Goal: Transaction & Acquisition: Purchase product/service

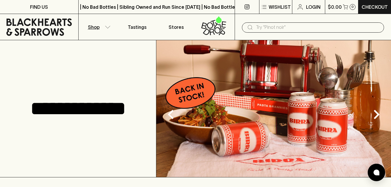
click at [107, 27] on icon "button" at bounding box center [108, 27] width 6 height 3
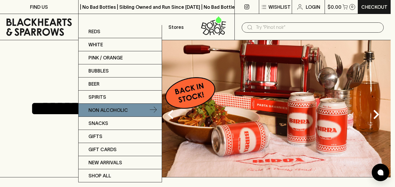
click at [107, 109] on p "Non Alcoholic" at bounding box center [108, 109] width 40 height 7
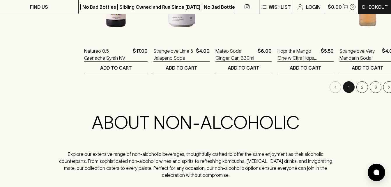
scroll to position [671, 0]
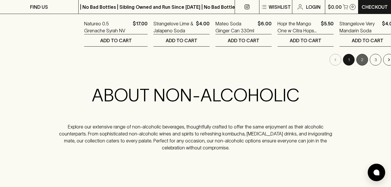
click at [356, 59] on button "2" at bounding box center [362, 60] width 12 height 12
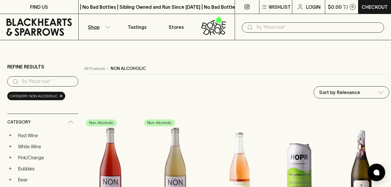
click at [46, 79] on input "search" at bounding box center [47, 81] width 52 height 9
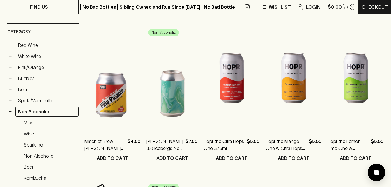
scroll to position [84, 0]
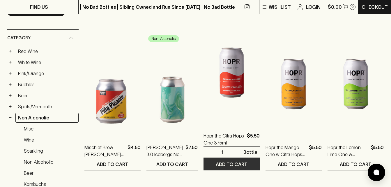
type input "ho"
click at [232, 163] on p "ADD TO CART" at bounding box center [232, 164] width 32 height 7
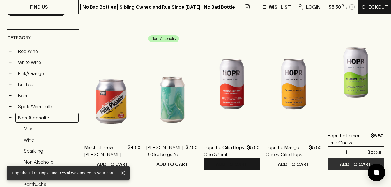
click at [342, 163] on p "ADD TO CART" at bounding box center [356, 164] width 32 height 7
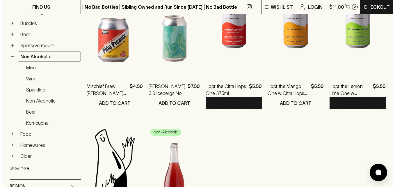
scroll to position [114, 0]
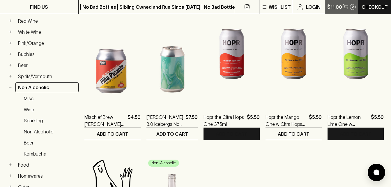
click at [349, 6] on button "$11.00 2" at bounding box center [341, 7] width 33 height 14
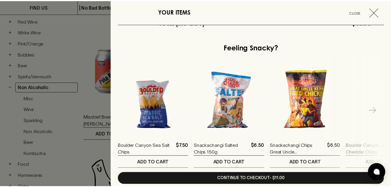
scroll to position [208, 0]
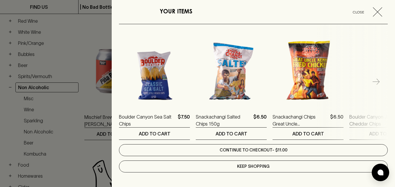
click at [309, 147] on link "Continue to checkout - $11.00" at bounding box center [253, 150] width 269 height 12
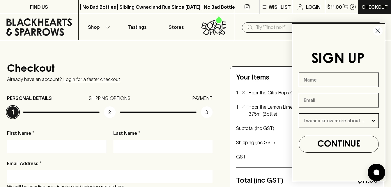
click at [377, 29] on circle "Close dialog" at bounding box center [378, 31] width 10 height 10
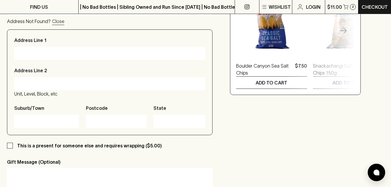
scroll to position [243, 0]
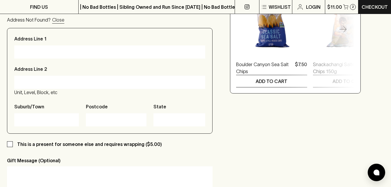
click at [52, 48] on input "Address Line 1" at bounding box center [110, 51] width 182 height 9
type input "29 The Broadway"
type input "[PERSON_NAME]"
type input "[EMAIL_ADDRESS][DOMAIN_NAME]"
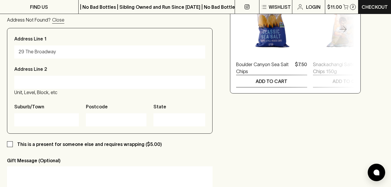
type input "0421462015"
type input "[STREET_ADDRESS]"
type input "[GEOGRAPHIC_DATA]"
type input "3025"
type input "VIC"
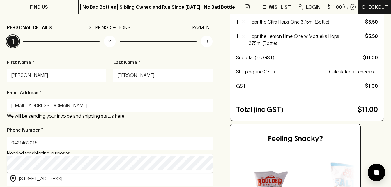
scroll to position [72, 0]
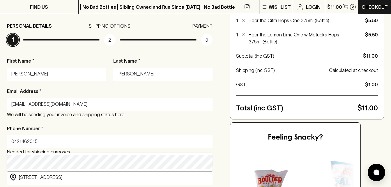
click at [21, 73] on input "[PERSON_NAME]" at bounding box center [56, 73] width 90 height 9
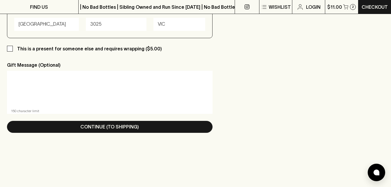
scroll to position [353, 0]
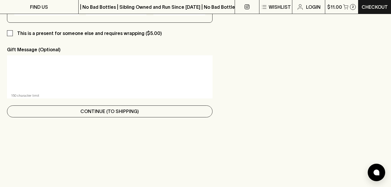
type input "[PERSON_NAME]"
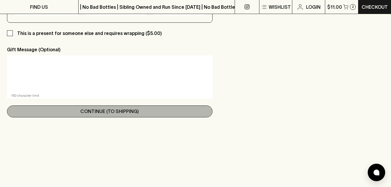
click at [198, 112] on button "Continue (To Shipping)" at bounding box center [109, 111] width 205 height 12
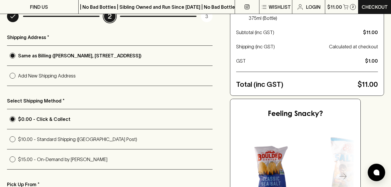
scroll to position [97, 0]
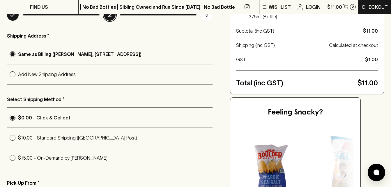
click at [14, 138] on input "$10.00 - Standard Shipping ([GEOGRAPHIC_DATA] Post)" at bounding box center [12, 137] width 11 height 11
radio input "true"
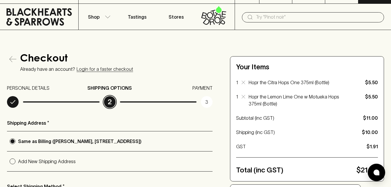
scroll to position [0, 0]
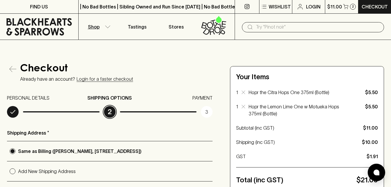
click at [106, 26] on icon "button" at bounding box center [108, 26] width 6 height 3
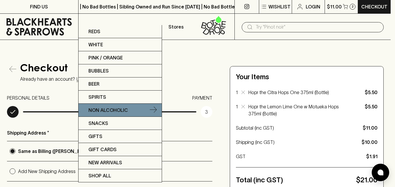
click at [118, 110] on p "Non Alcoholic" at bounding box center [108, 109] width 40 height 7
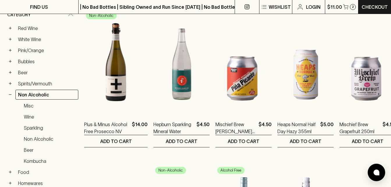
scroll to position [95, 0]
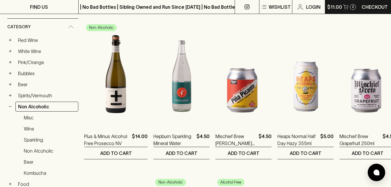
click at [337, 5] on p "$11.00" at bounding box center [334, 6] width 15 height 7
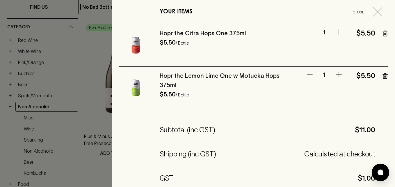
click at [335, 34] on icon "button" at bounding box center [338, 32] width 7 height 7
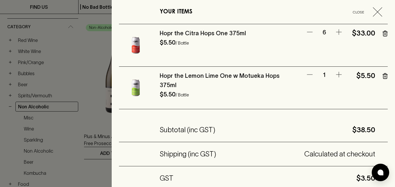
click at [335, 34] on icon "button" at bounding box center [338, 32] width 7 height 7
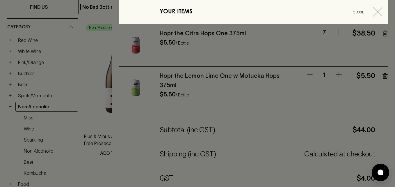
click at [335, 34] on icon "button" at bounding box center [338, 32] width 7 height 7
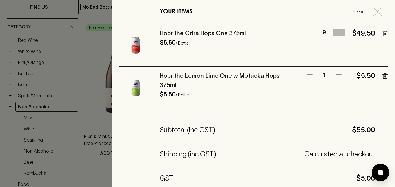
click at [335, 34] on icon "button" at bounding box center [338, 32] width 7 height 7
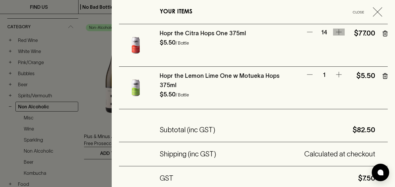
click at [335, 34] on icon "button" at bounding box center [338, 32] width 7 height 7
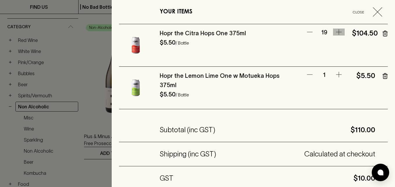
click at [335, 34] on icon "button" at bounding box center [338, 32] width 7 height 7
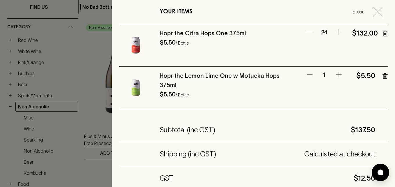
click at [383, 34] on icon "button" at bounding box center [385, 34] width 5 height 6
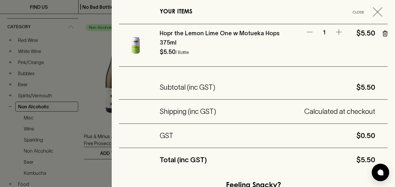
click at [373, 9] on icon "button" at bounding box center [377, 11] width 9 height 9
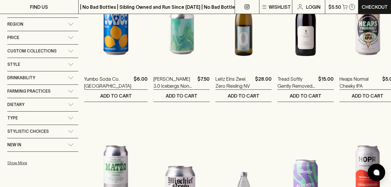
scroll to position [305, 0]
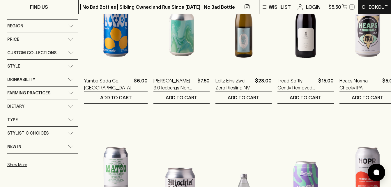
click at [72, 51] on div "Custom Collections" at bounding box center [42, 52] width 71 height 13
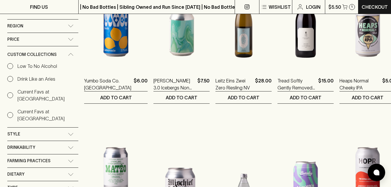
click at [72, 51] on div "Custom Collections" at bounding box center [42, 54] width 71 height 17
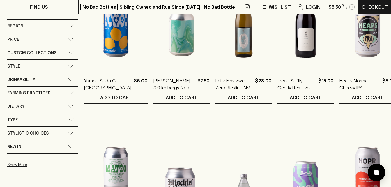
click at [72, 38] on icon at bounding box center [71, 39] width 6 height 3
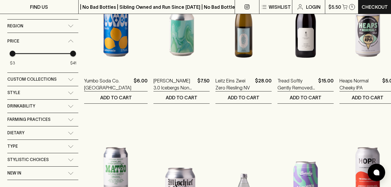
click at [72, 38] on div "Price" at bounding box center [42, 41] width 71 height 17
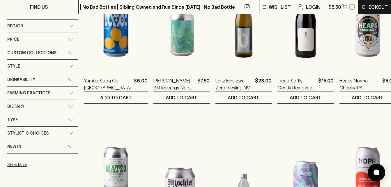
click at [71, 79] on icon at bounding box center [71, 79] width 6 height 3
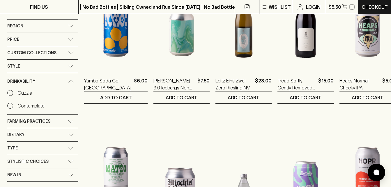
click at [71, 79] on div "Drinkability" at bounding box center [42, 81] width 71 height 17
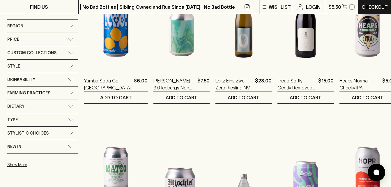
click at [69, 121] on div "Type" at bounding box center [42, 119] width 71 height 13
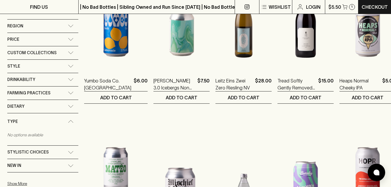
click at [70, 120] on icon at bounding box center [71, 121] width 6 height 3
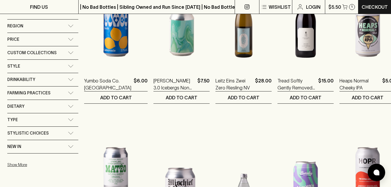
click at [71, 134] on icon at bounding box center [70, 133] width 5 height 2
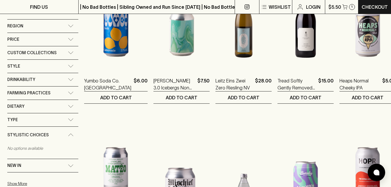
click at [71, 134] on icon at bounding box center [71, 134] width 6 height 3
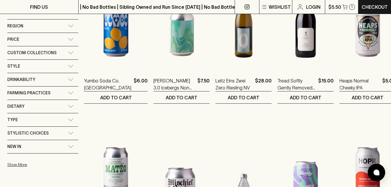
click at [70, 147] on icon at bounding box center [70, 146] width 5 height 2
click at [10, 160] on input "New In" at bounding box center [10, 160] width 6 height 6
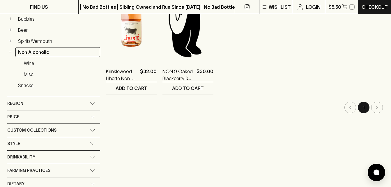
scroll to position [159, 0]
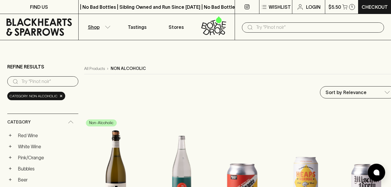
click at [301, 28] on input "text" at bounding box center [317, 27] width 123 height 9
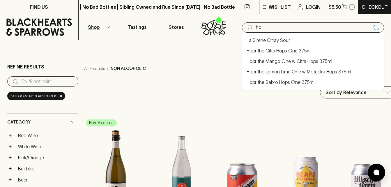
type input "h"
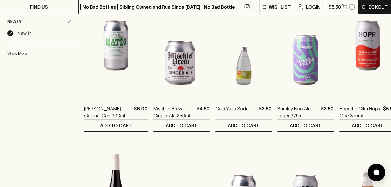
scroll to position [428, 0]
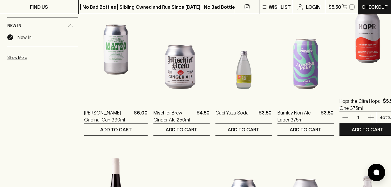
click at [354, 49] on img at bounding box center [367, 38] width 56 height 102
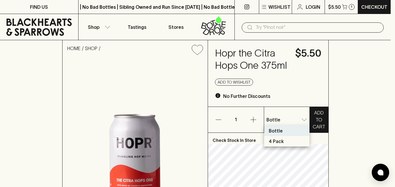
click at [279, 141] on p "4 Pack" at bounding box center [276, 141] width 15 height 7
type input "1"
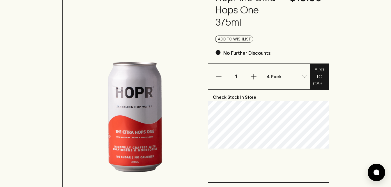
scroll to position [58, 0]
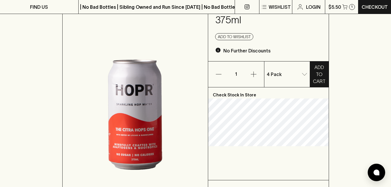
click at [135, 133] on img at bounding box center [135, 114] width 145 height 225
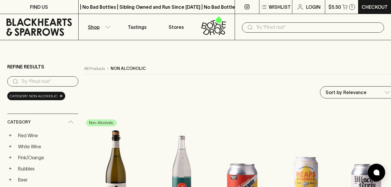
click at [266, 26] on input "text" at bounding box center [317, 27] width 123 height 9
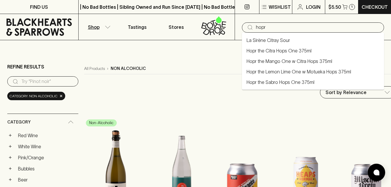
type input "hopr"
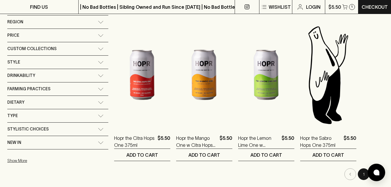
scroll to position [116, 0]
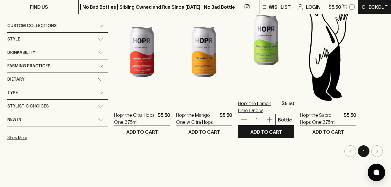
click at [238, 109] on p "Hopr the Lemon Lime One w Motueka Hops 375ml" at bounding box center [258, 107] width 41 height 14
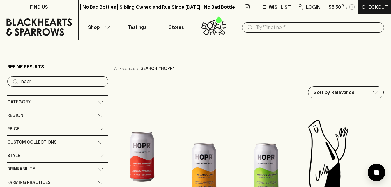
click at [117, 147] on img at bounding box center [142, 157] width 56 height 102
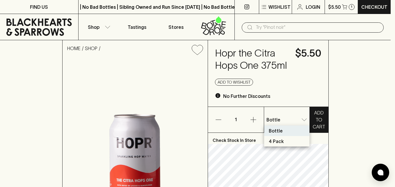
click at [284, 143] on li "4 Pack" at bounding box center [286, 141] width 45 height 10
type input "1"
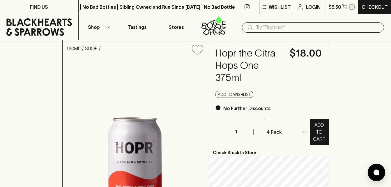
click at [284, 143] on div "4 Pack 1 ​" at bounding box center [286, 132] width 45 height 26
click at [320, 128] on p "ADD TO CART" at bounding box center [319, 131] width 13 height 21
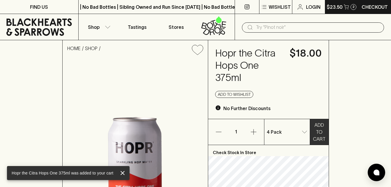
click at [352, 6] on p "2" at bounding box center [353, 6] width 2 height 3
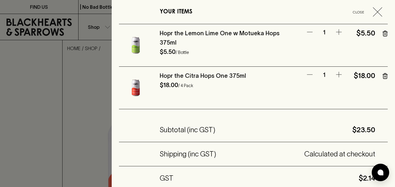
click at [386, 34] on icon "button" at bounding box center [386, 33] width 0 height 1
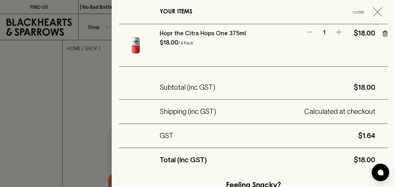
click at [374, 10] on icon "button" at bounding box center [377, 11] width 9 height 9
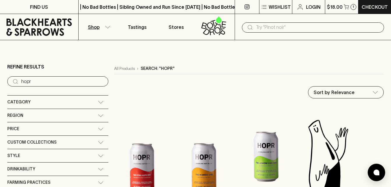
click at [238, 149] on img at bounding box center [266, 157] width 56 height 102
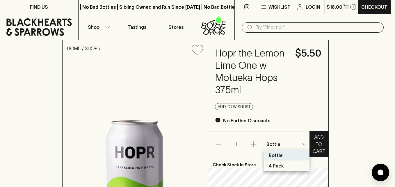
click at [287, 164] on li "4 Pack" at bounding box center [286, 165] width 45 height 10
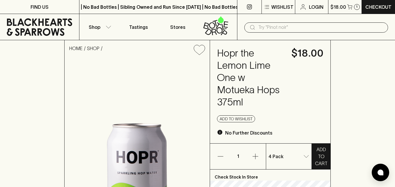
type input "1"
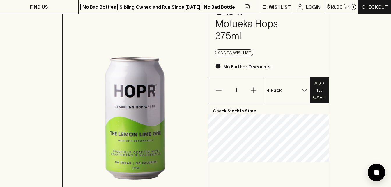
scroll to position [89, 0]
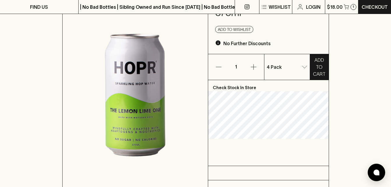
click at [235, 80] on p "Check Stock In Store" at bounding box center [268, 85] width 120 height 11
drag, startPoint x: 216, startPoint y: 76, endPoint x: 209, endPoint y: 76, distance: 6.7
click at [209, 80] on p "Check Stock In Store" at bounding box center [268, 85] width 120 height 11
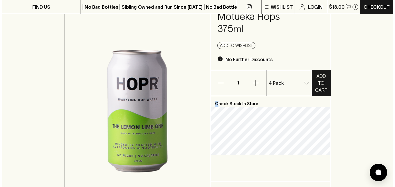
scroll to position [70, 0]
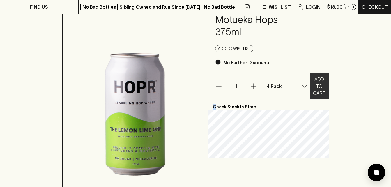
click at [319, 76] on p "ADD TO CART" at bounding box center [319, 86] width 13 height 21
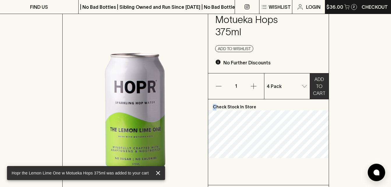
click at [340, 8] on p "$36.00" at bounding box center [334, 6] width 17 height 7
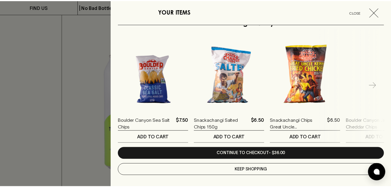
scroll to position [208, 0]
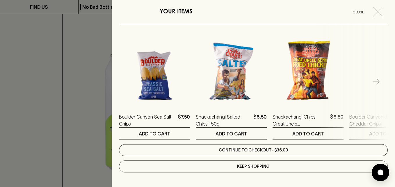
click at [334, 148] on link "Continue to checkout - $36.00" at bounding box center [253, 150] width 269 height 12
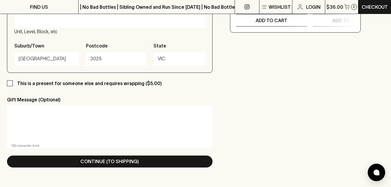
scroll to position [315, 0]
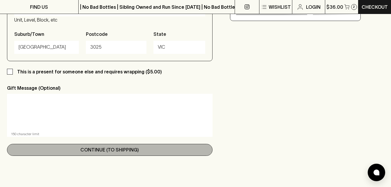
click at [191, 151] on button "Continue (To Shipping)" at bounding box center [109, 150] width 205 height 12
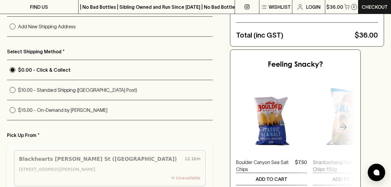
scroll to position [148, 0]
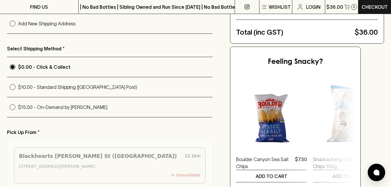
click at [13, 107] on input "$15.00 - On-Demand by [PERSON_NAME]" at bounding box center [12, 107] width 11 height 11
radio input "true"
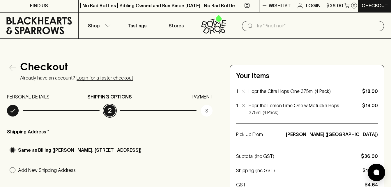
scroll to position [0, 0]
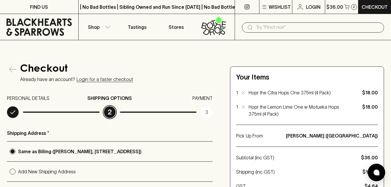
click at [274, 26] on input "text" at bounding box center [317, 27] width 123 height 9
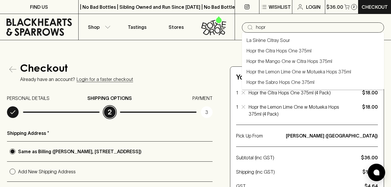
type input "hopr"
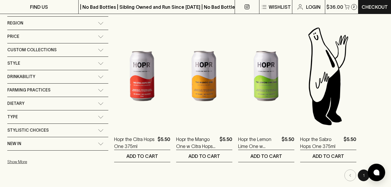
scroll to position [91, 0]
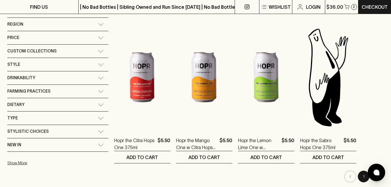
click at [98, 78] on icon at bounding box center [101, 78] width 6 height 3
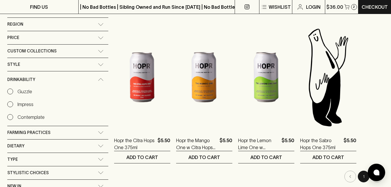
click at [98, 78] on icon at bounding box center [101, 79] width 6 height 3
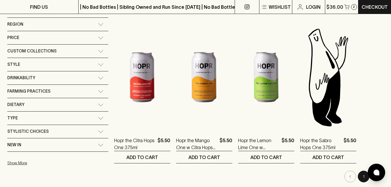
click at [98, 91] on icon at bounding box center [100, 91] width 5 height 2
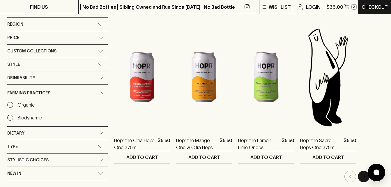
click at [72, 91] on div "Farming Practices" at bounding box center [57, 93] width 101 height 17
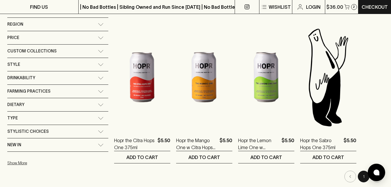
click at [98, 106] on icon at bounding box center [101, 104] width 6 height 3
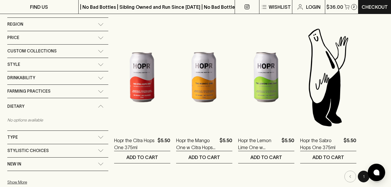
click at [98, 106] on icon at bounding box center [101, 106] width 6 height 3
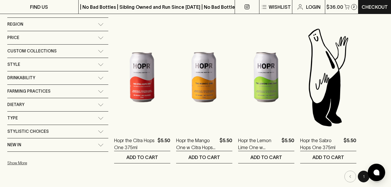
click at [72, 53] on div "Custom Collections" at bounding box center [57, 51] width 101 height 13
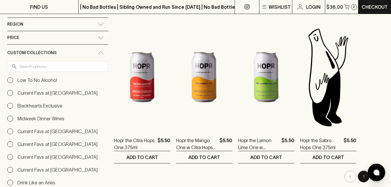
click at [10, 156] on input "Current Favs at [GEOGRAPHIC_DATA]" at bounding box center [10, 157] width 6 height 6
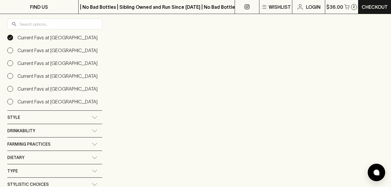
scroll to position [158, 0]
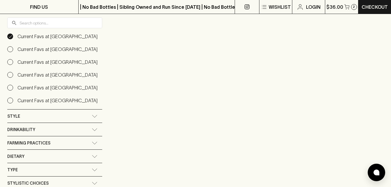
click at [9, 100] on input "Current Favs at [GEOGRAPHIC_DATA]" at bounding box center [10, 100] width 6 height 6
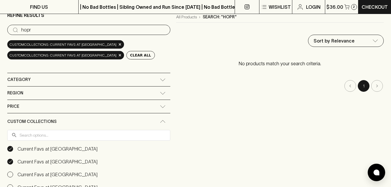
scroll to position [53, 0]
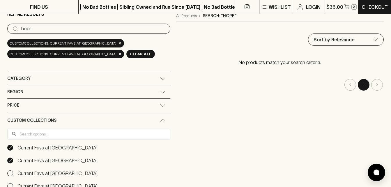
click at [136, 56] on button "Clear All" at bounding box center [140, 54] width 29 height 8
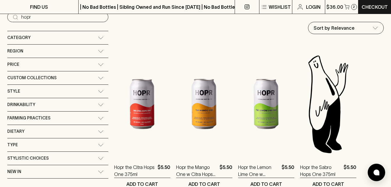
scroll to position [88, 0]
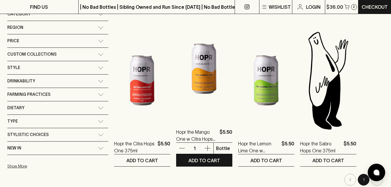
click at [176, 88] on img at bounding box center [204, 69] width 56 height 102
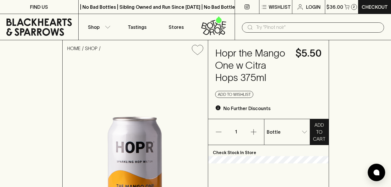
click at [330, 118] on div "HOME SHOP Hopr the Mango One w Citra Hops 375ml $5.50 Add to wishlist No Furthe…" at bounding box center [195, 162] width 391 height 245
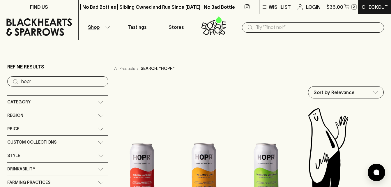
click at [300, 165] on img at bounding box center [328, 157] width 56 height 102
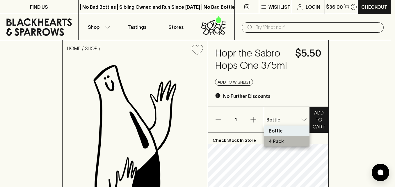
click at [280, 141] on p "4 Pack" at bounding box center [276, 141] width 15 height 7
type input "1"
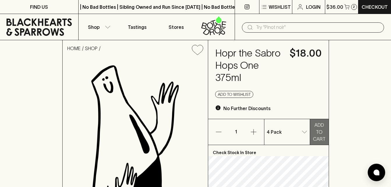
click at [316, 132] on p "ADD TO CART" at bounding box center [319, 131] width 13 height 21
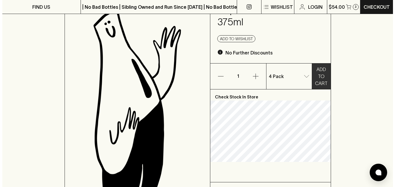
scroll to position [52, 0]
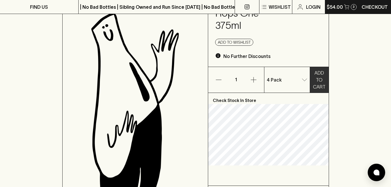
click at [342, 7] on button "$54.00 3" at bounding box center [341, 7] width 33 height 14
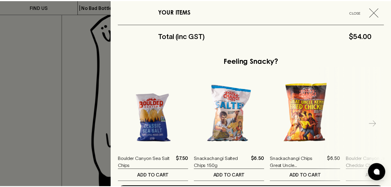
scroll to position [251, 0]
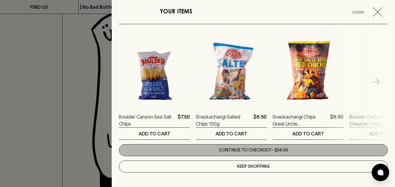
click at [299, 150] on link "Continue to checkout - $54.00" at bounding box center [253, 150] width 269 height 12
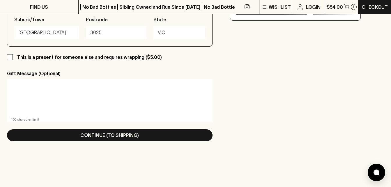
scroll to position [345, 0]
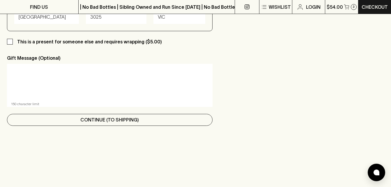
click at [187, 121] on button "Continue (To Shipping)" at bounding box center [109, 120] width 205 height 12
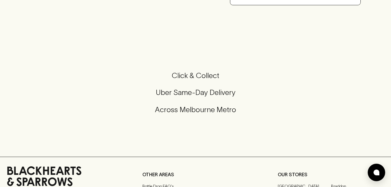
scroll to position [0, 0]
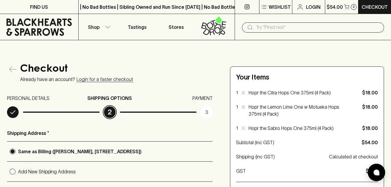
radio input "true"
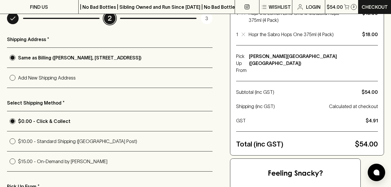
scroll to position [117, 0]
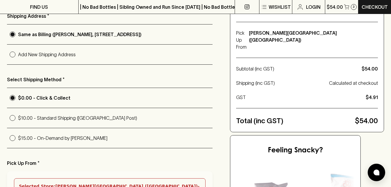
drag, startPoint x: 13, startPoint y: 138, endPoint x: 44, endPoint y: 150, distance: 33.0
click at [13, 138] on input "$15.00 - On-Demand by [PERSON_NAME]" at bounding box center [12, 137] width 11 height 11
radio input "true"
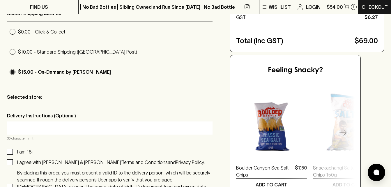
scroll to position [222, 0]
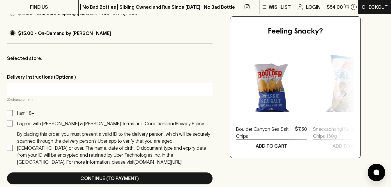
click at [8, 112] on input "I am 18+" at bounding box center [10, 113] width 6 height 6
checkbox input "true"
click at [11, 124] on input "I agree with [PERSON_NAME] & [PERSON_NAME]’ Terms and Conditions and Privacy Po…" at bounding box center [10, 123] width 6 height 6
checkbox input "true"
click at [10, 145] on input "By placing this order, you must present a valid ID to the delivery person, whic…" at bounding box center [10, 148] width 6 height 6
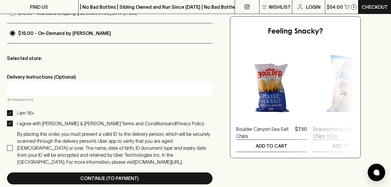
checkbox input "true"
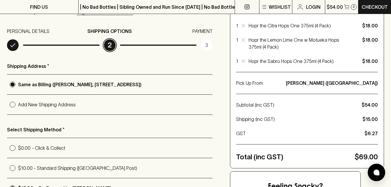
scroll to position [0, 0]
